Goal: Task Accomplishment & Management: Use online tool/utility

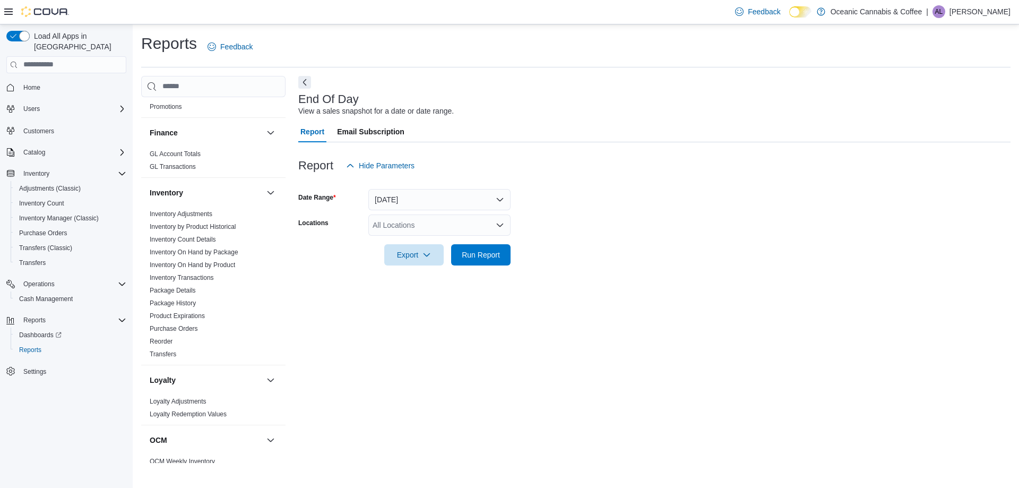
scroll to position [560, 0]
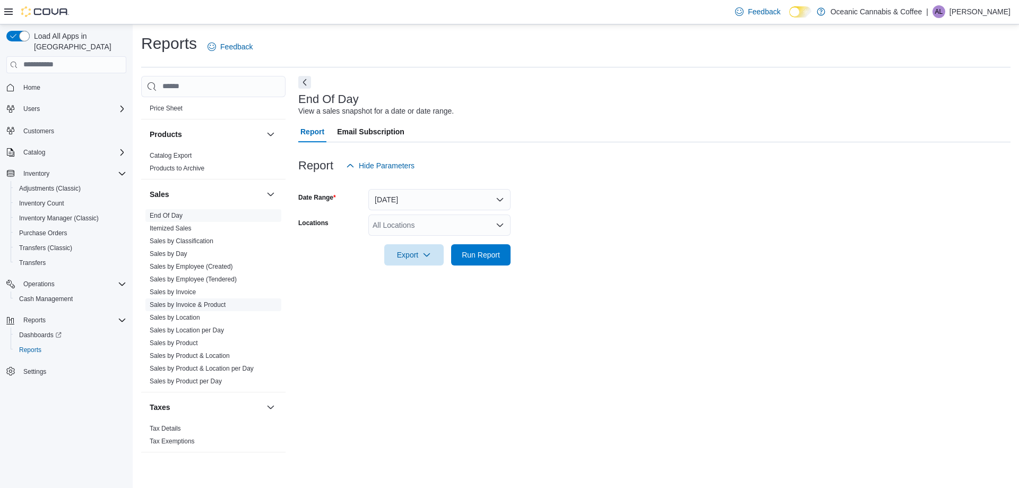
click at [202, 304] on link "Sales by Invoice & Product" at bounding box center [188, 304] width 76 height 7
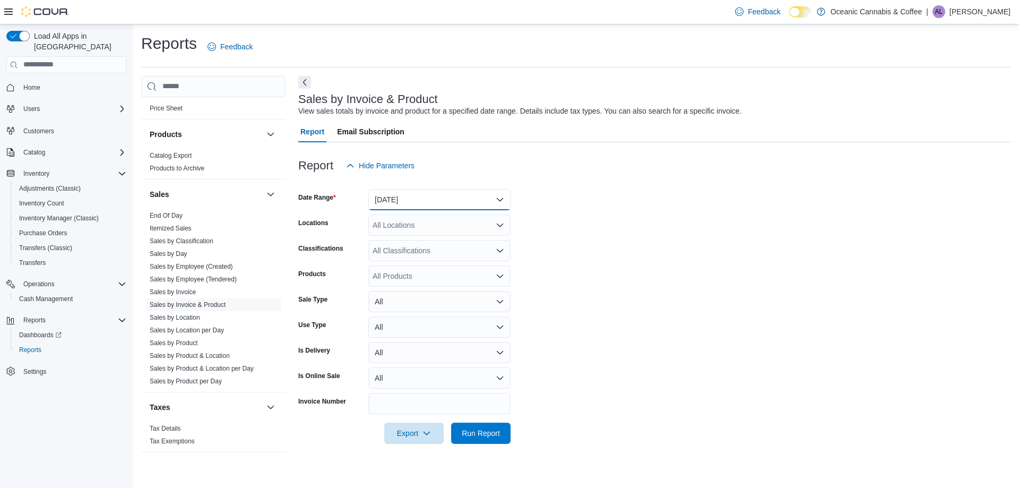
click at [411, 202] on button "[DATE]" at bounding box center [439, 199] width 142 height 21
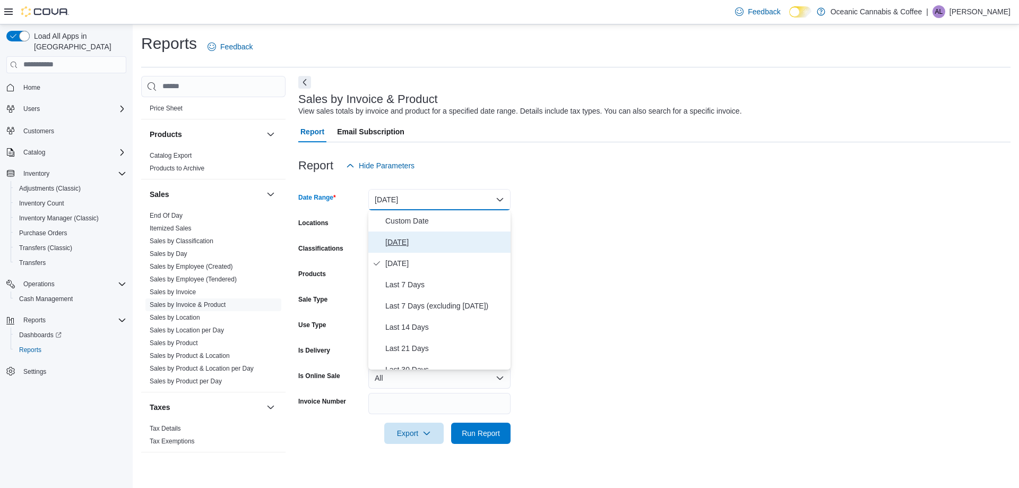
click at [441, 241] on span "[DATE]" at bounding box center [445, 242] width 121 height 13
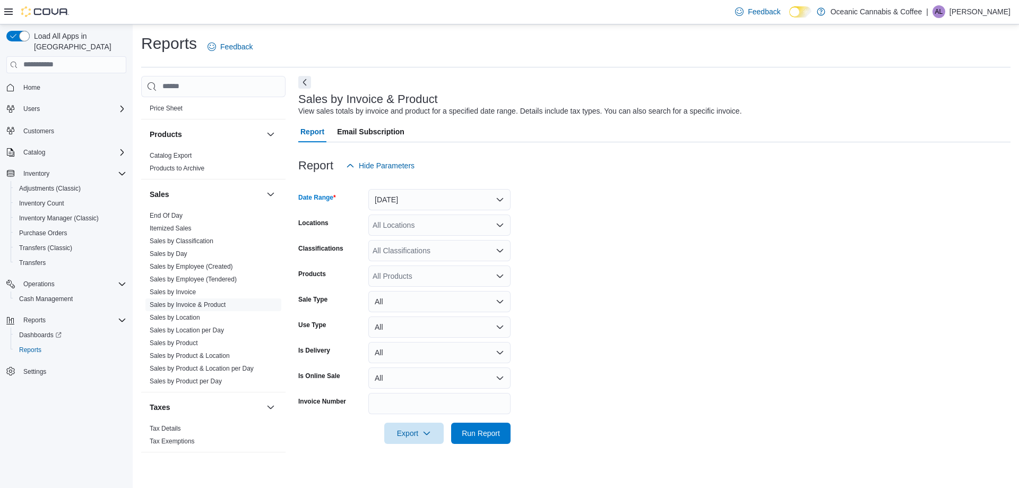
click at [560, 221] on form "Date Range [DATE] Locations All Locations Classifications All Classifications P…" at bounding box center [654, 310] width 713 height 268
click at [441, 218] on div "All Locations" at bounding box center [439, 224] width 142 height 21
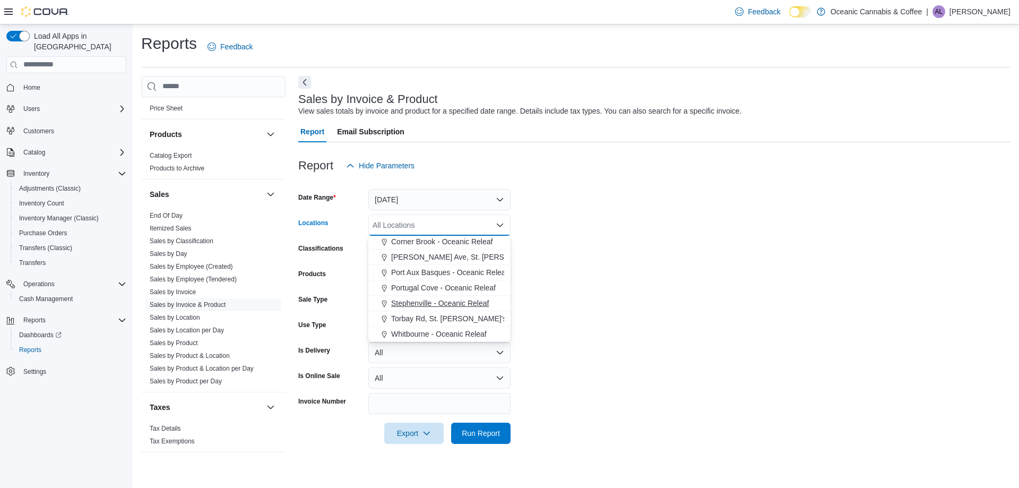
click at [422, 299] on span "Stephenville - Oceanic Releaf" at bounding box center [440, 303] width 98 height 11
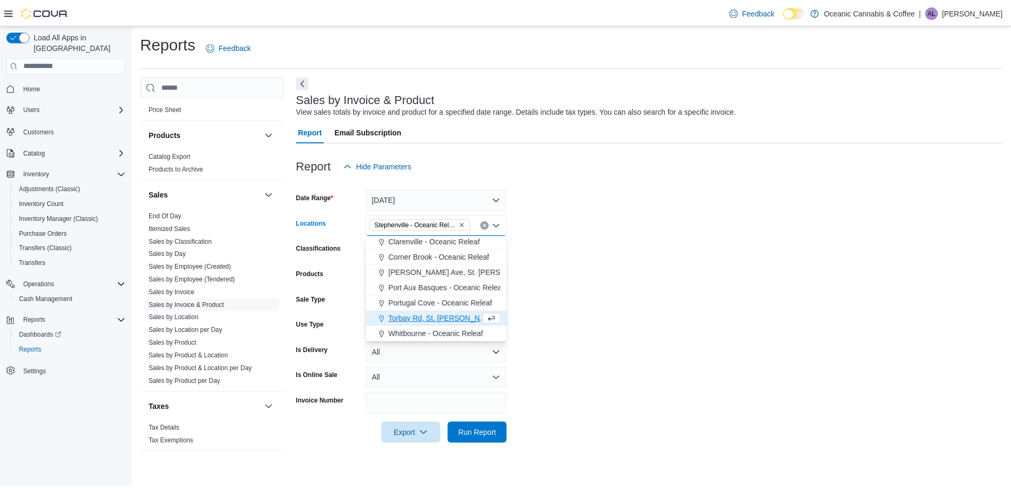
scroll to position [48, 0]
click at [852, 224] on form "Date Range [DATE] Locations [GEOGRAPHIC_DATA] - [GEOGRAPHIC_DATA] Releaf Combo …" at bounding box center [654, 310] width 713 height 268
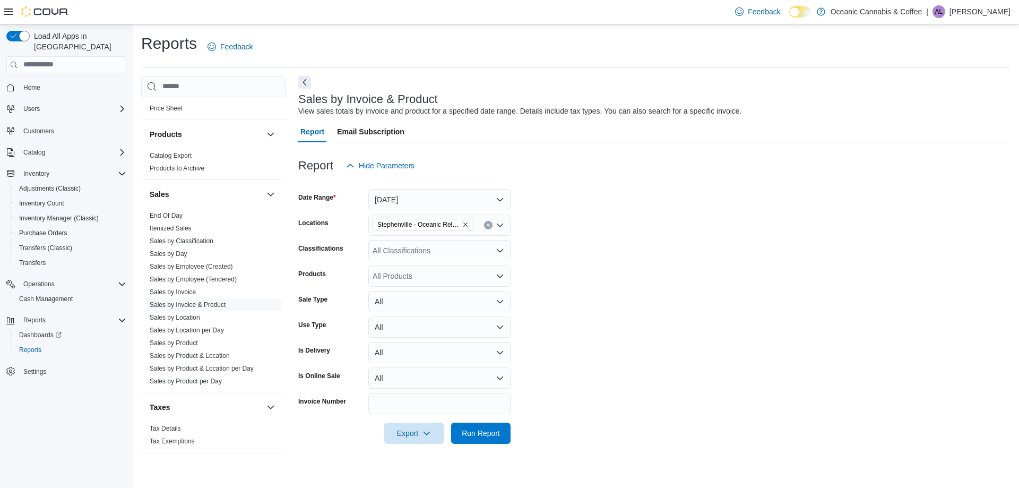
click at [445, 269] on div "All Products" at bounding box center [439, 275] width 142 height 21
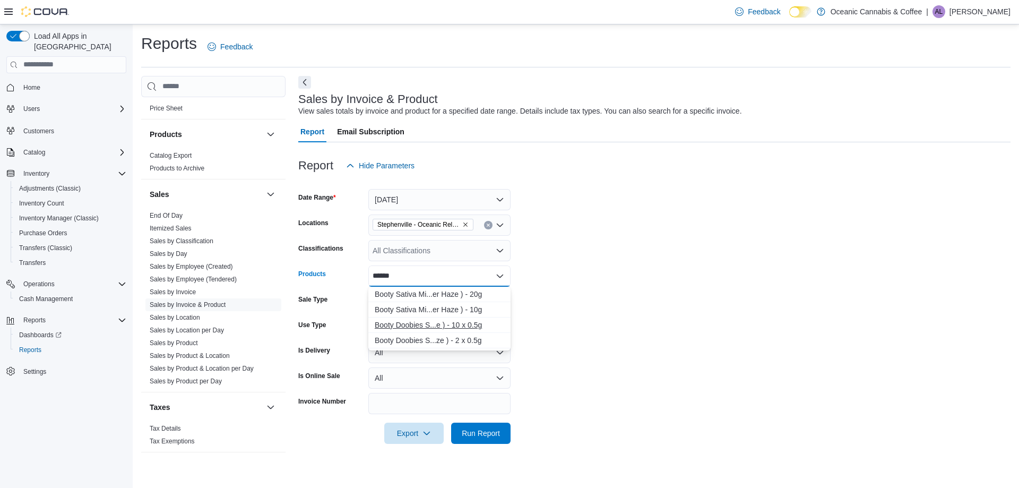
type input "******"
click at [466, 326] on div "Booty Doobies S...e ) - 10 x 0.5g" at bounding box center [440, 325] width 130 height 11
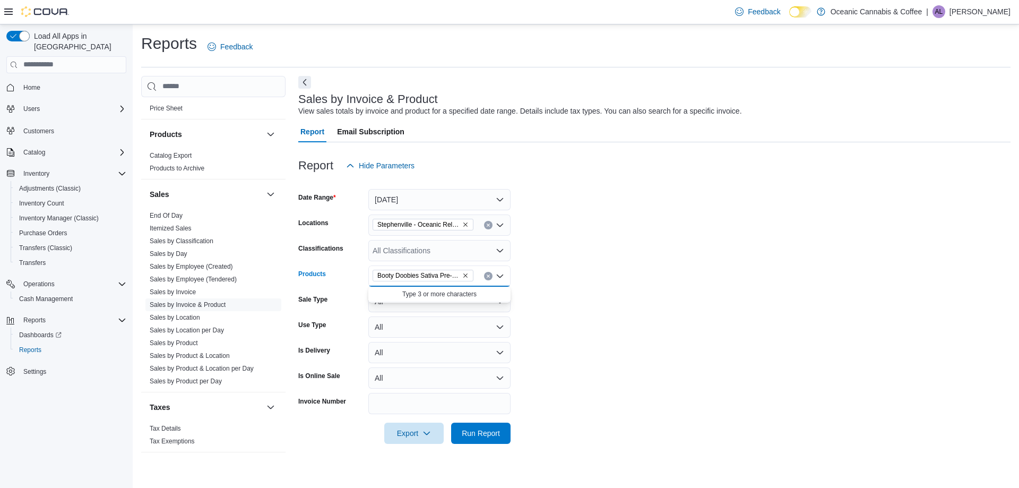
click at [617, 299] on form "Date Range [DATE] Locations [GEOGRAPHIC_DATA] - Oceanic Releaf Classifications …" at bounding box center [654, 310] width 713 height 268
click at [473, 427] on span "Run Report" at bounding box center [481, 432] width 38 height 11
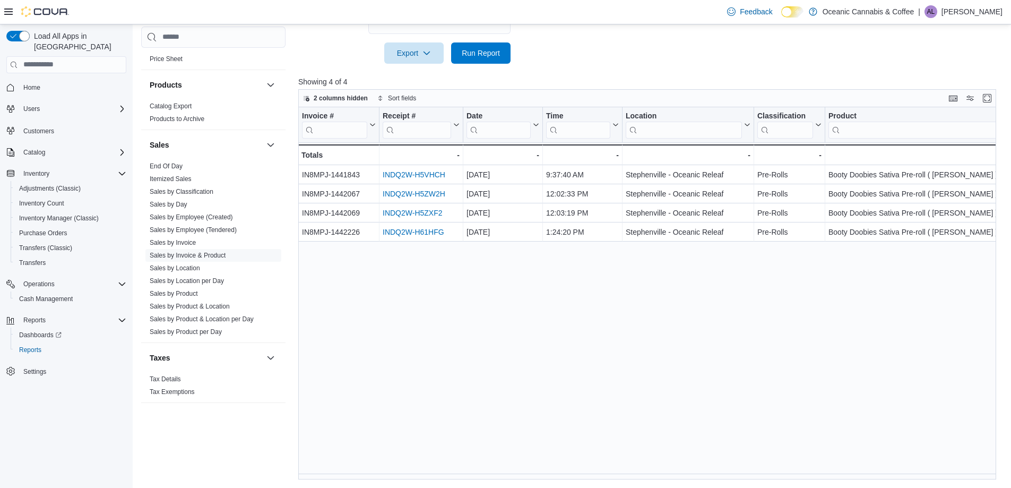
scroll to position [62, 0]
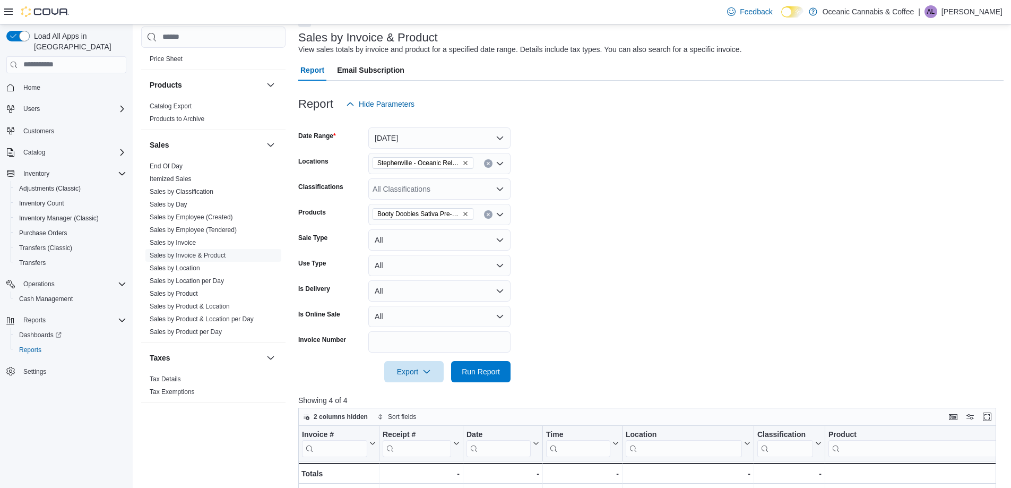
click at [464, 212] on icon "Remove Booty Doobies Sativa Pre-roll ( Summer Haze ) - 10 x 0.5g from selection…" at bounding box center [465, 214] width 6 height 6
click at [416, 210] on div "All Products Combo box. Selected. Combo box input. All Products. Type some text…" at bounding box center [439, 214] width 142 height 21
type input "****"
click at [624, 227] on form "Date Range [DATE] Locations [GEOGRAPHIC_DATA] - Oceanic Releaf Classifications …" at bounding box center [651, 249] width 706 height 268
click at [475, 364] on span "Run Report" at bounding box center [481, 371] width 47 height 21
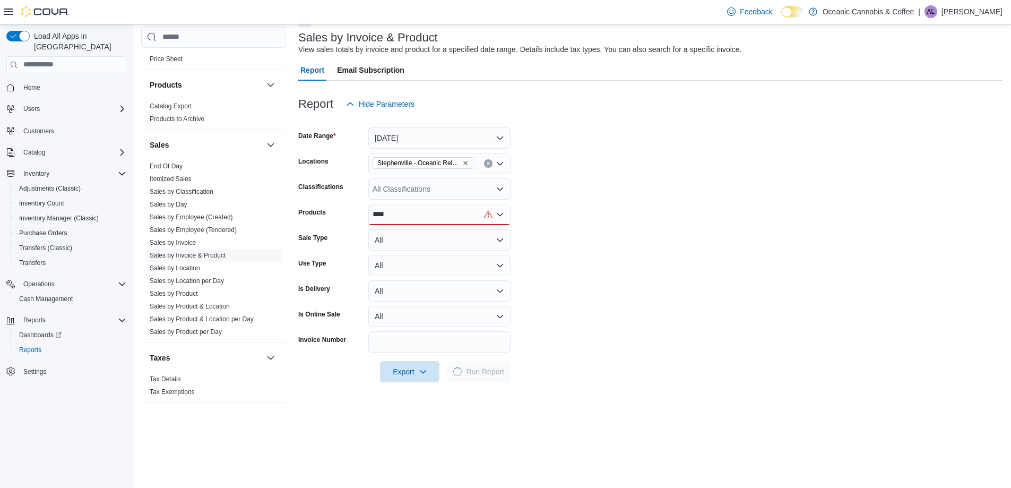
click at [437, 218] on div "****" at bounding box center [439, 214] width 142 height 21
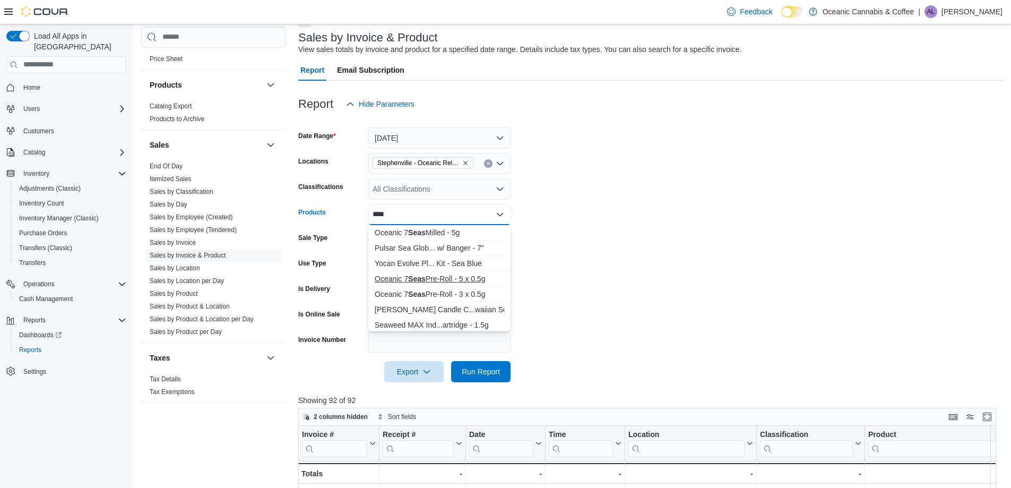
click at [461, 277] on div "Oceanic 7 Seas Pre-Roll - 5 x 0.5g" at bounding box center [440, 278] width 130 height 11
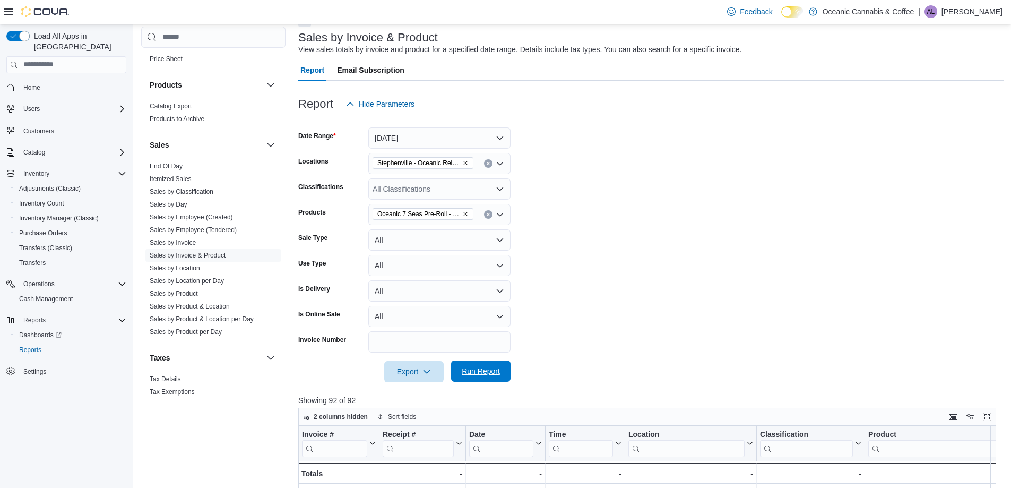
click at [482, 363] on span "Run Report" at bounding box center [481, 371] width 47 height 21
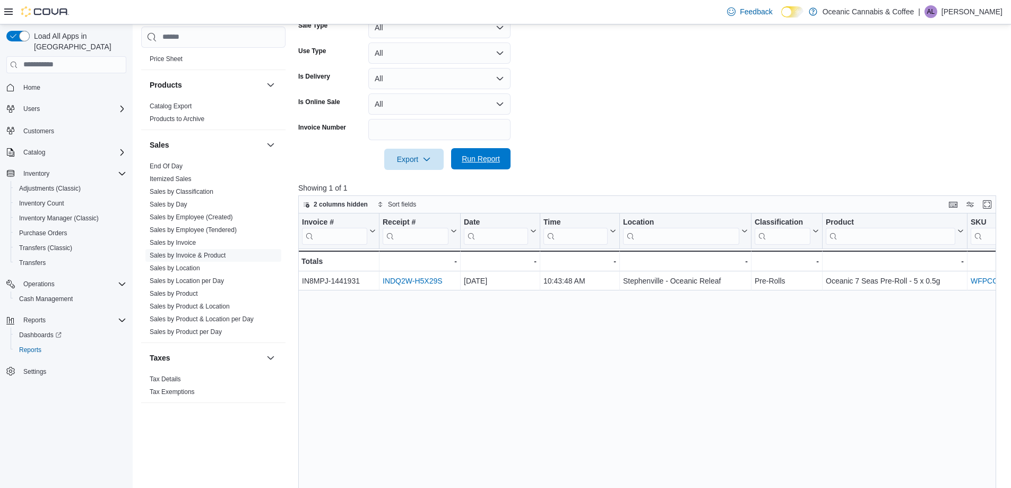
scroll to position [8, 0]
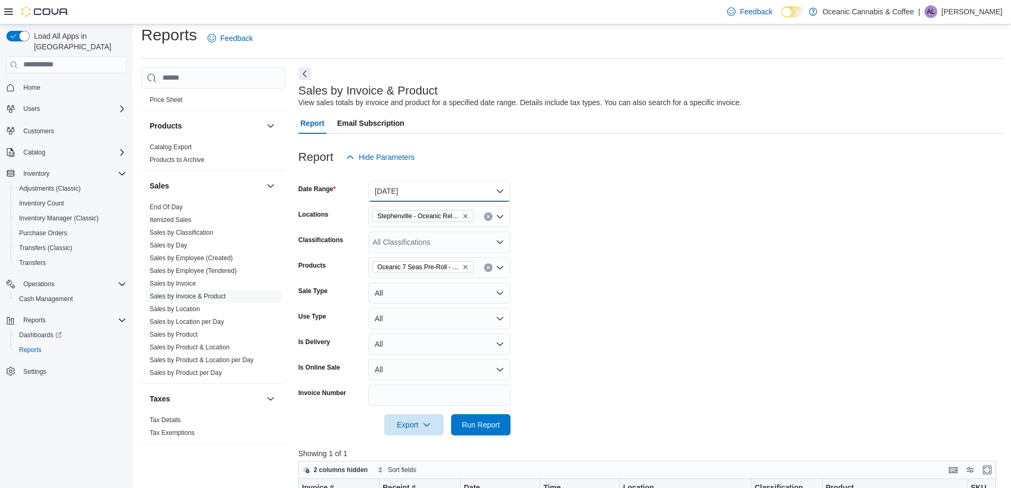
click at [425, 182] on button "[DATE]" at bounding box center [439, 191] width 142 height 21
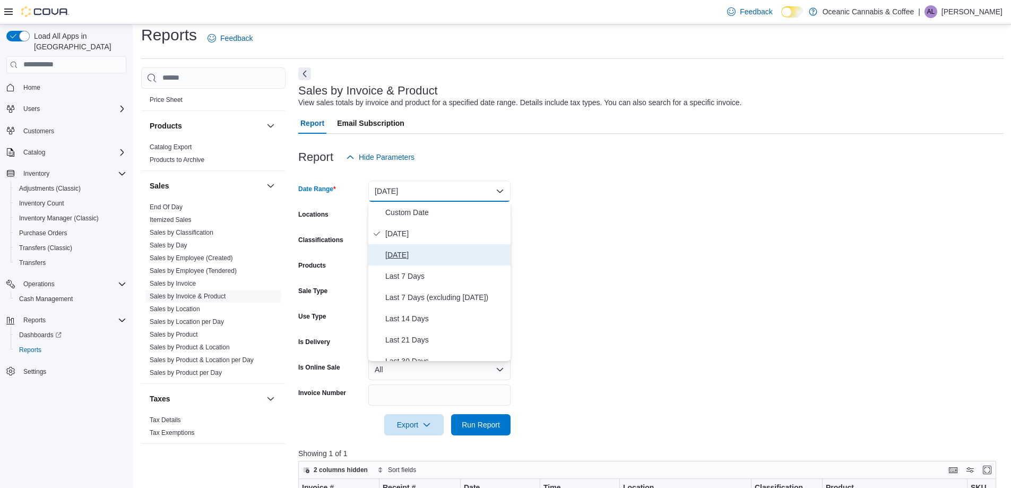
click at [416, 247] on button "[DATE]" at bounding box center [439, 254] width 142 height 21
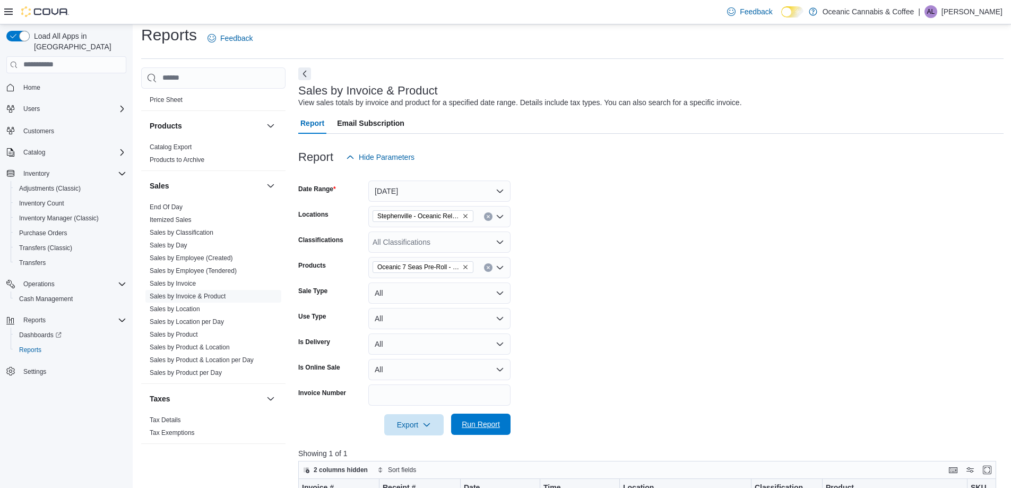
click at [499, 420] on span "Run Report" at bounding box center [481, 424] width 38 height 11
click at [599, 261] on form "Date Range [DATE] Locations [GEOGRAPHIC_DATA] - Oceanic Releaf Classifications …" at bounding box center [651, 302] width 706 height 268
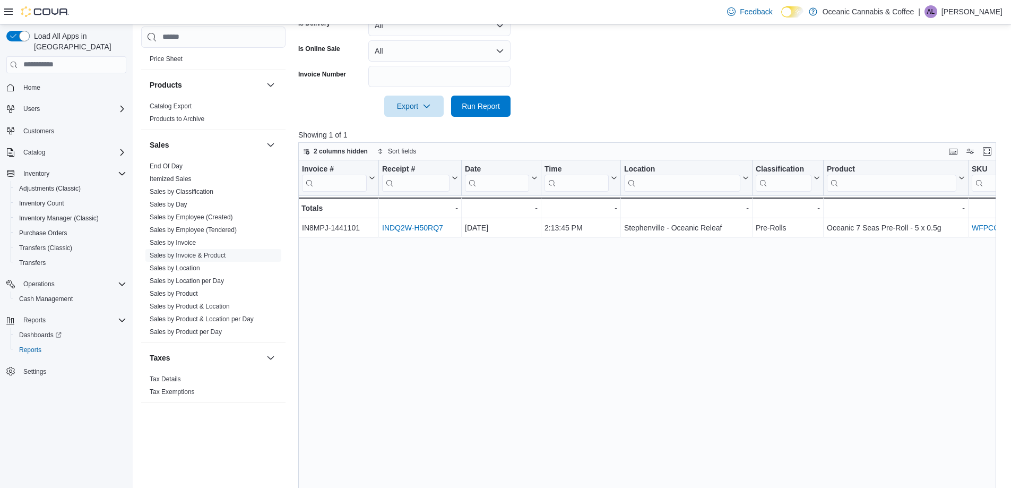
scroll to position [380, 0]
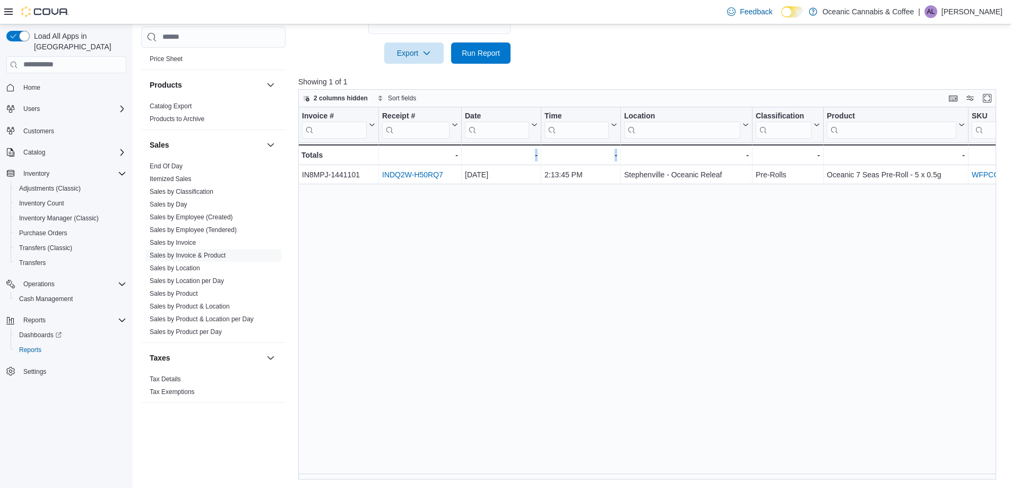
drag, startPoint x: 535, startPoint y: 473, endPoint x: 701, endPoint y: 494, distance: 167.6
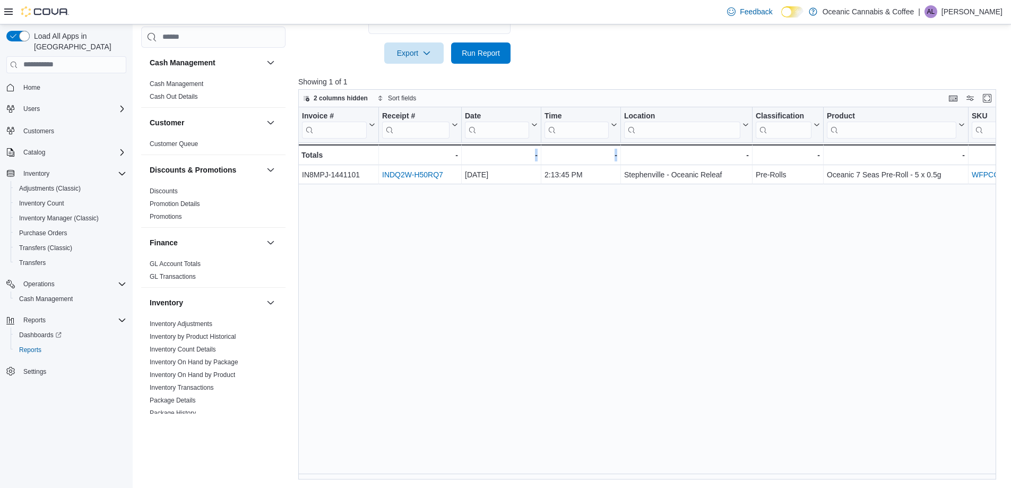
scroll to position [560, 0]
